Goal: Task Accomplishment & Management: Check status

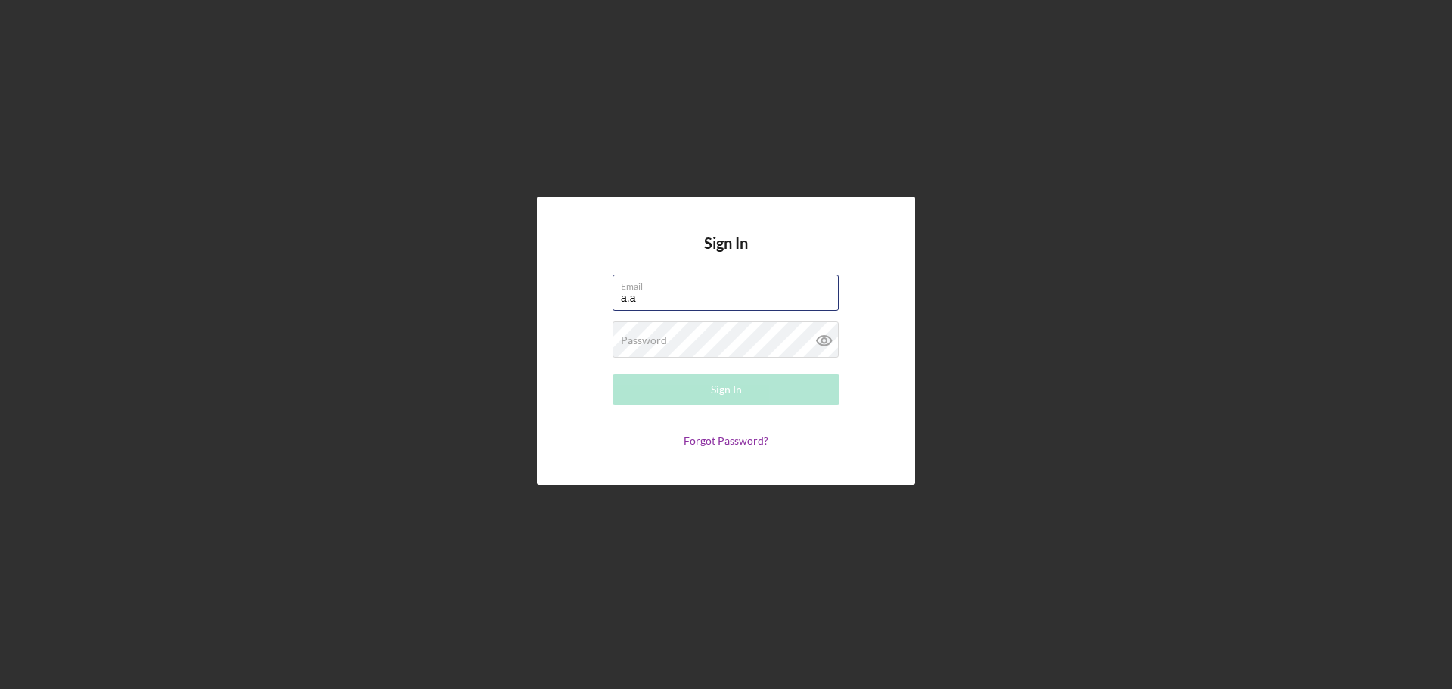
type input "[PERSON_NAME][EMAIL_ADDRESS][DOMAIN_NAME]"
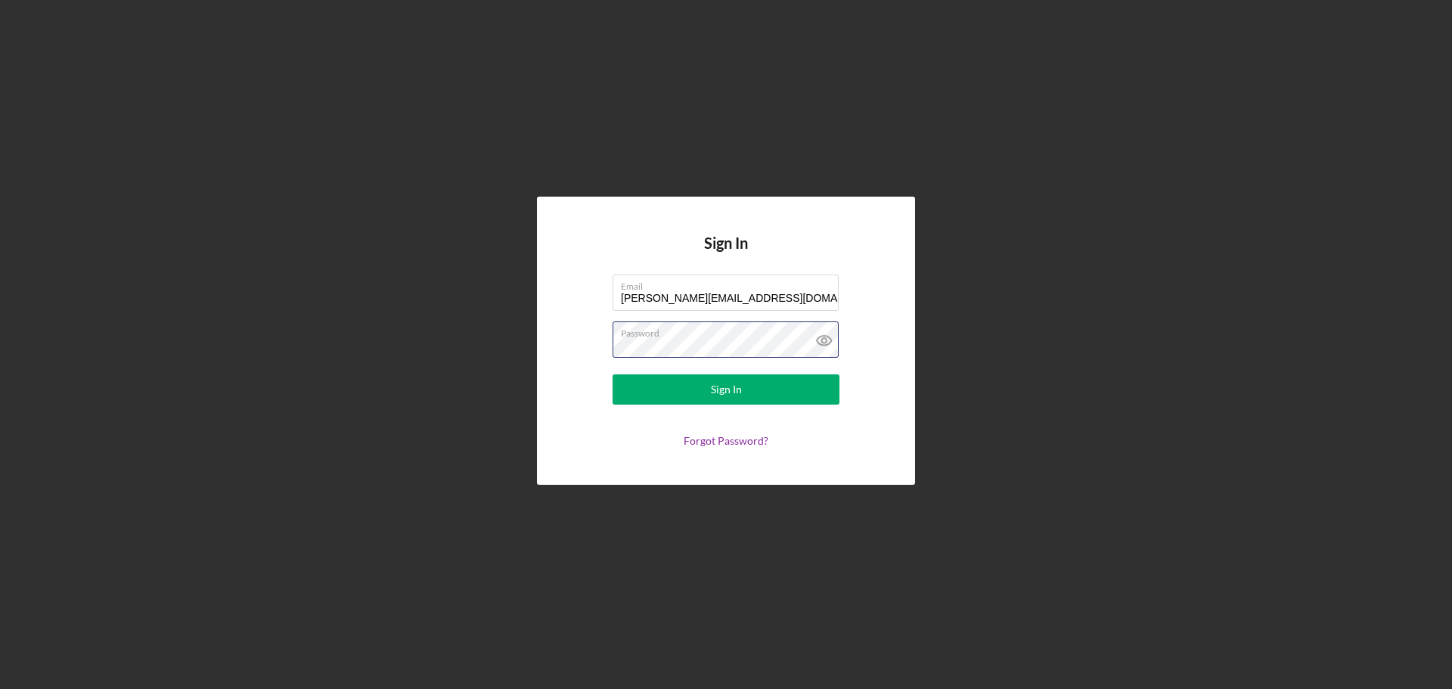
click at [613, 374] on button "Sign In" at bounding box center [726, 389] width 227 height 30
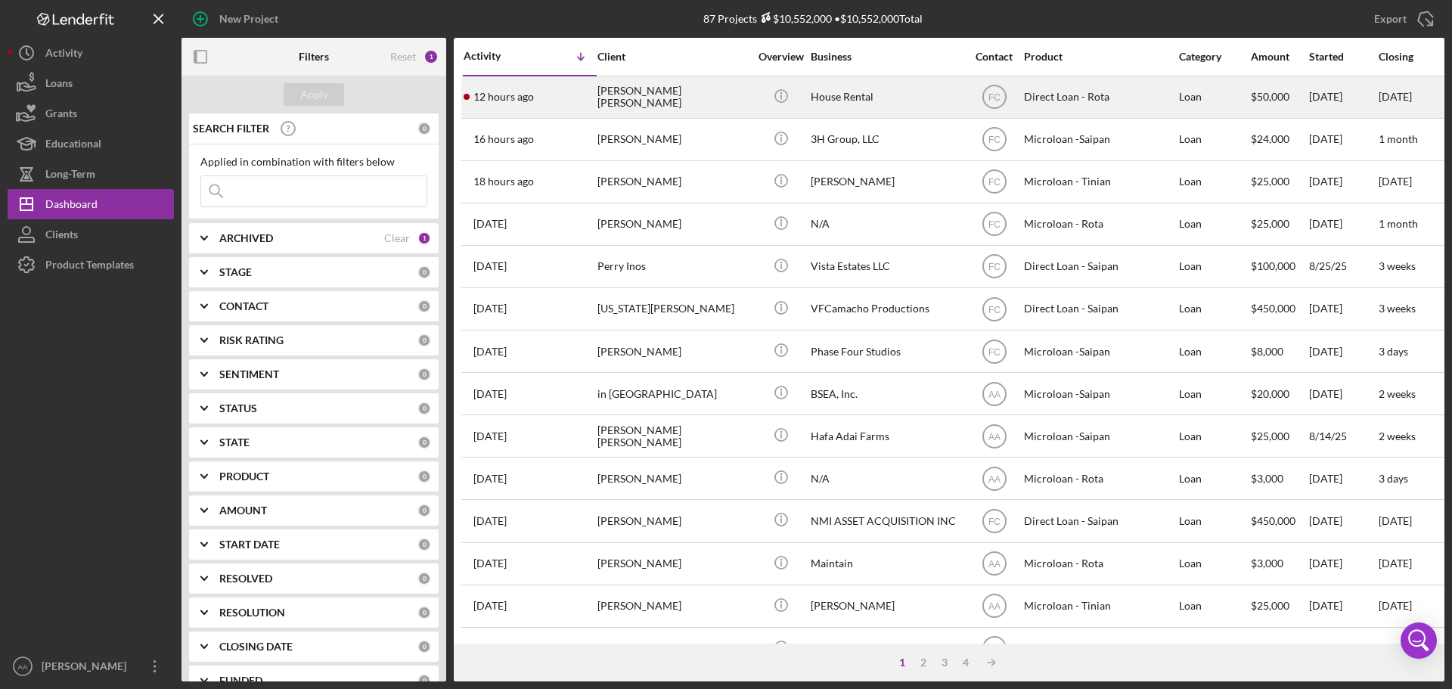
click at [548, 93] on div "12 hours ago [PERSON_NAME] [PERSON_NAME]" at bounding box center [530, 97] width 132 height 40
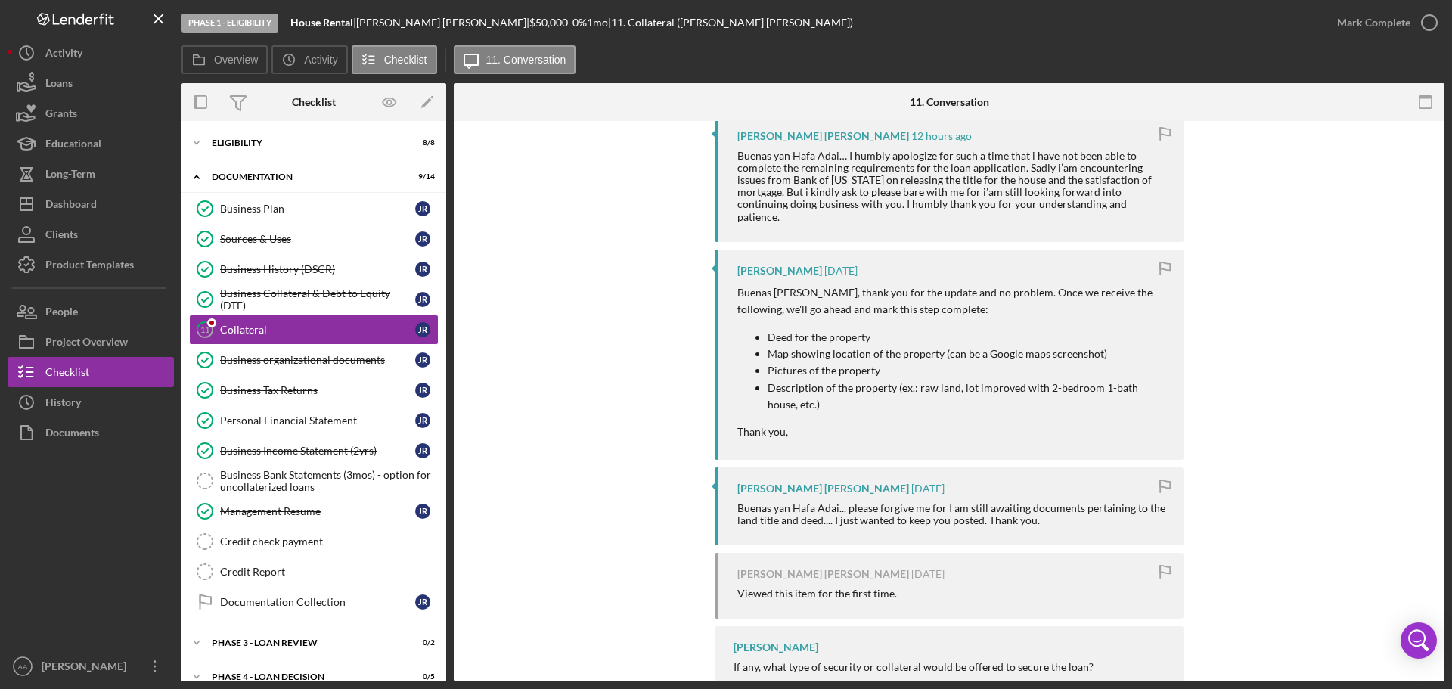
scroll to position [453, 0]
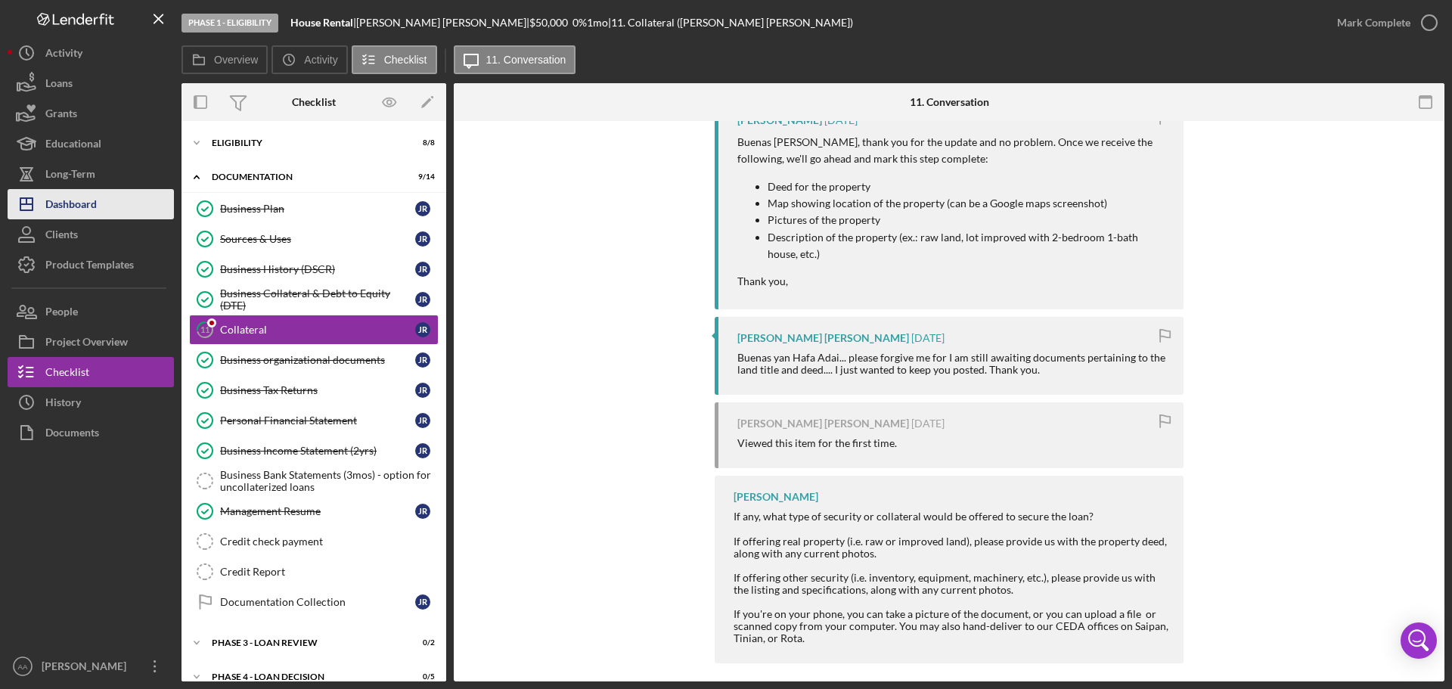
click at [61, 202] on div "Dashboard" at bounding box center [70, 206] width 51 height 34
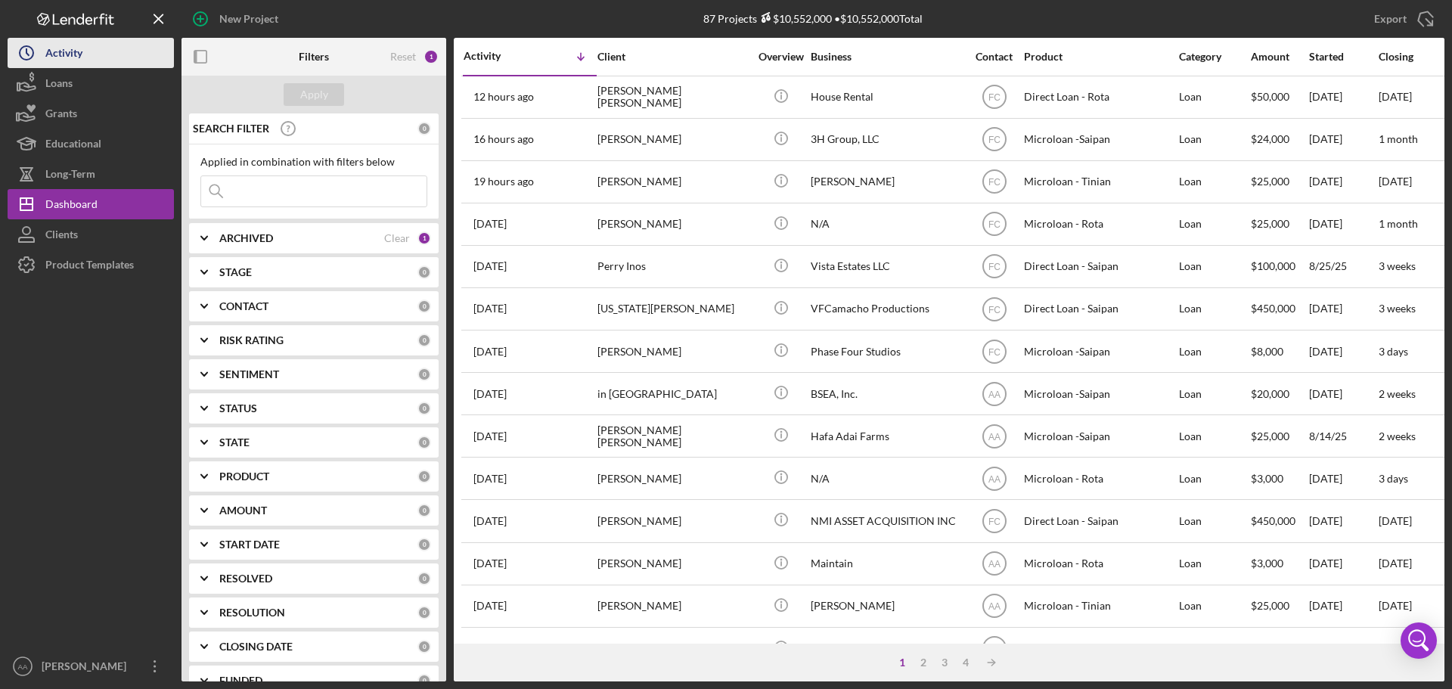
click at [53, 57] on div "Activity" at bounding box center [63, 55] width 37 height 34
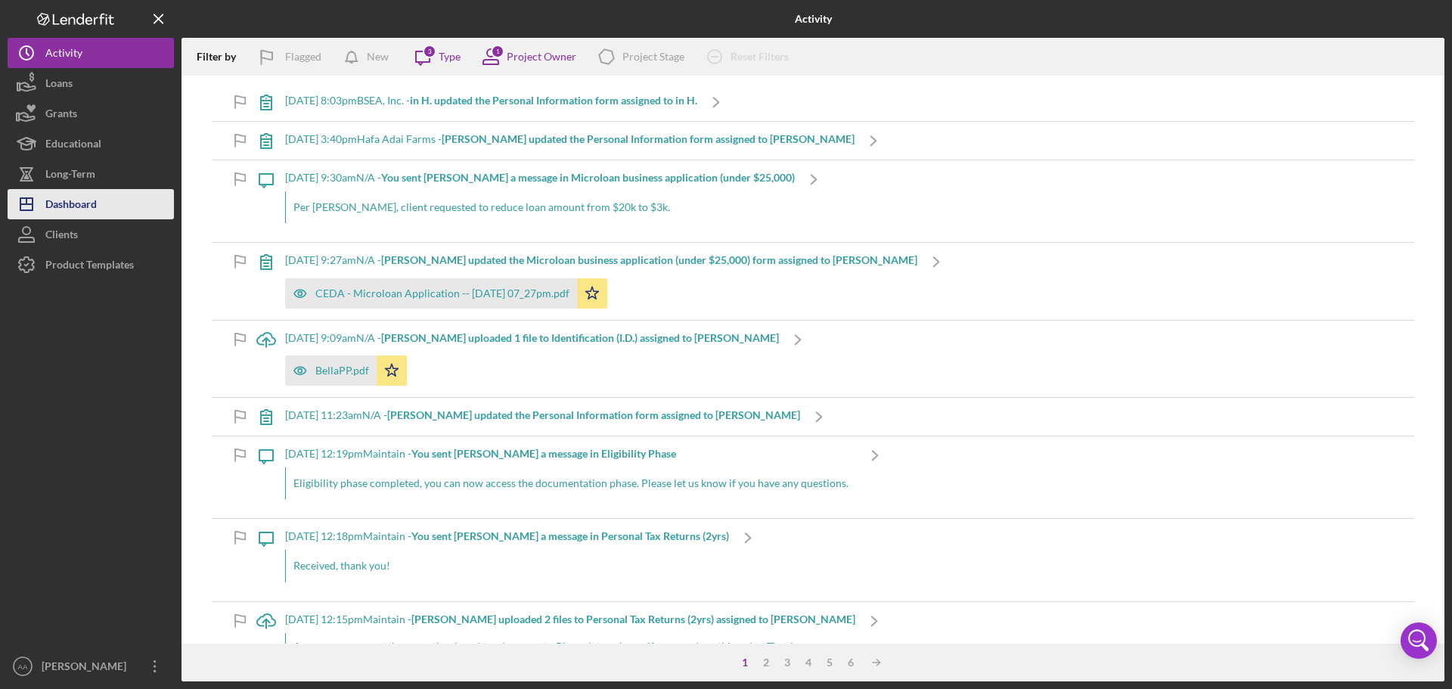
click at [61, 205] on div "Dashboard" at bounding box center [70, 206] width 51 height 34
